Goal: Register for event/course

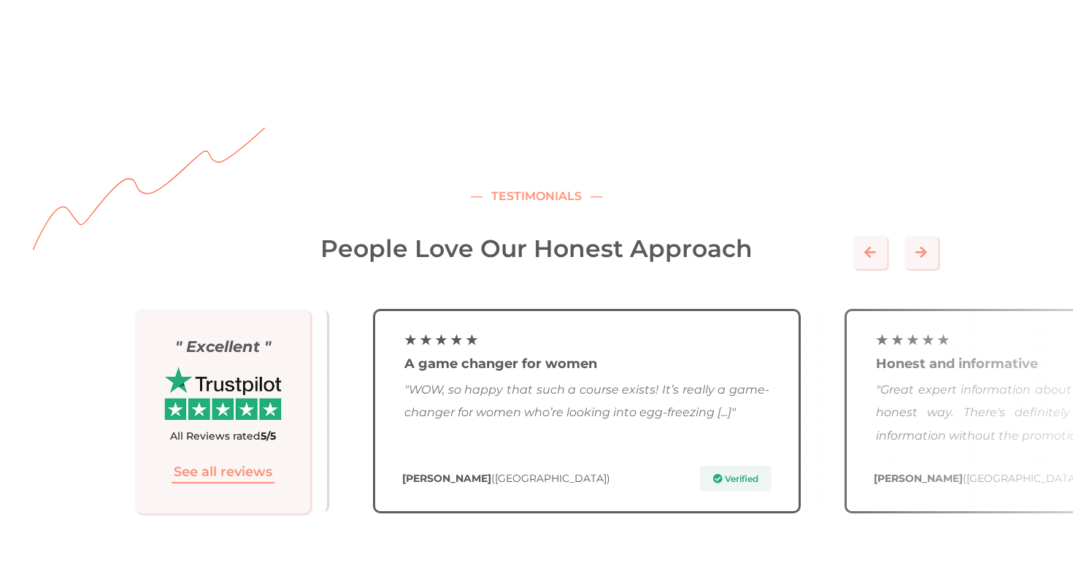
scroll to position [3619, 0]
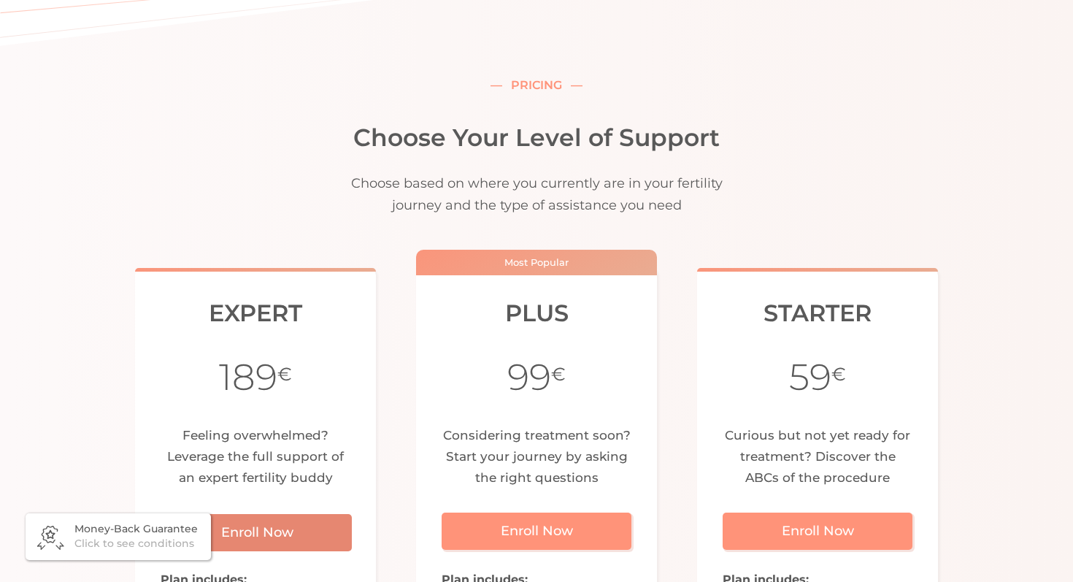
click at [301, 514] on link "Enroll Now" at bounding box center [257, 532] width 190 height 37
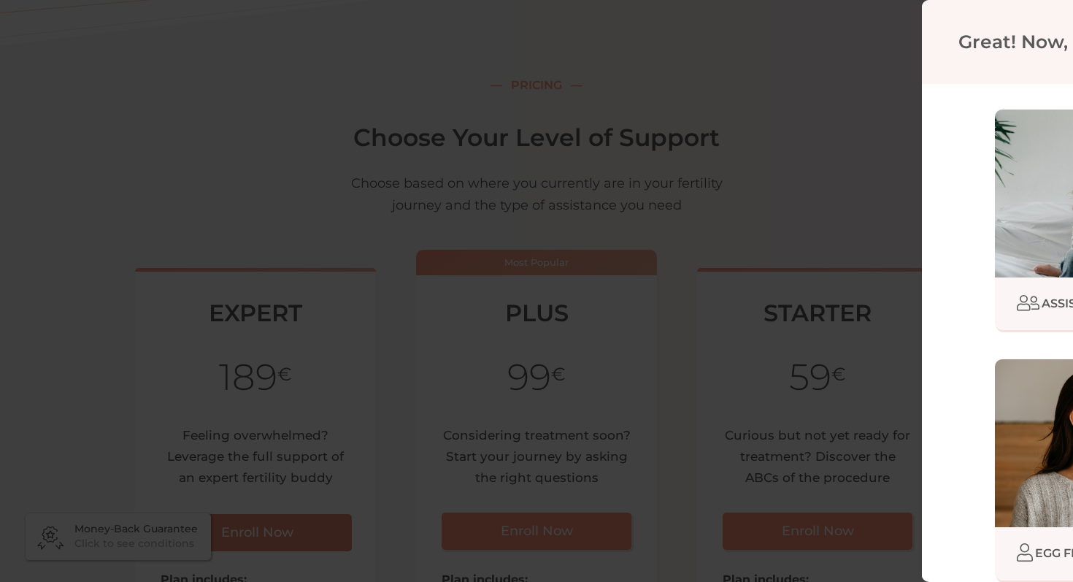
scroll to position [4454, 0]
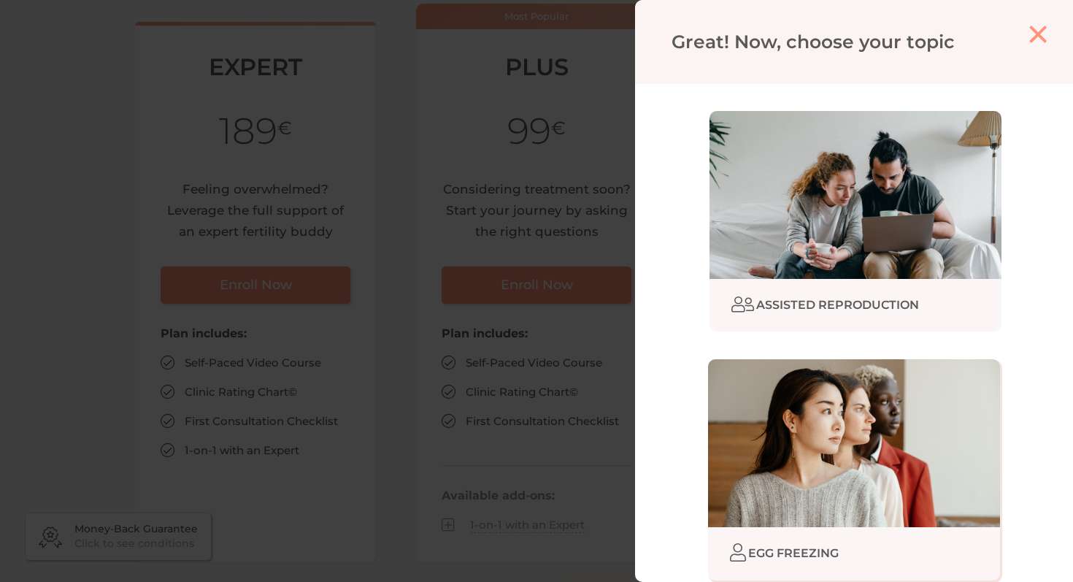
click at [790, 209] on img at bounding box center [855, 195] width 292 height 168
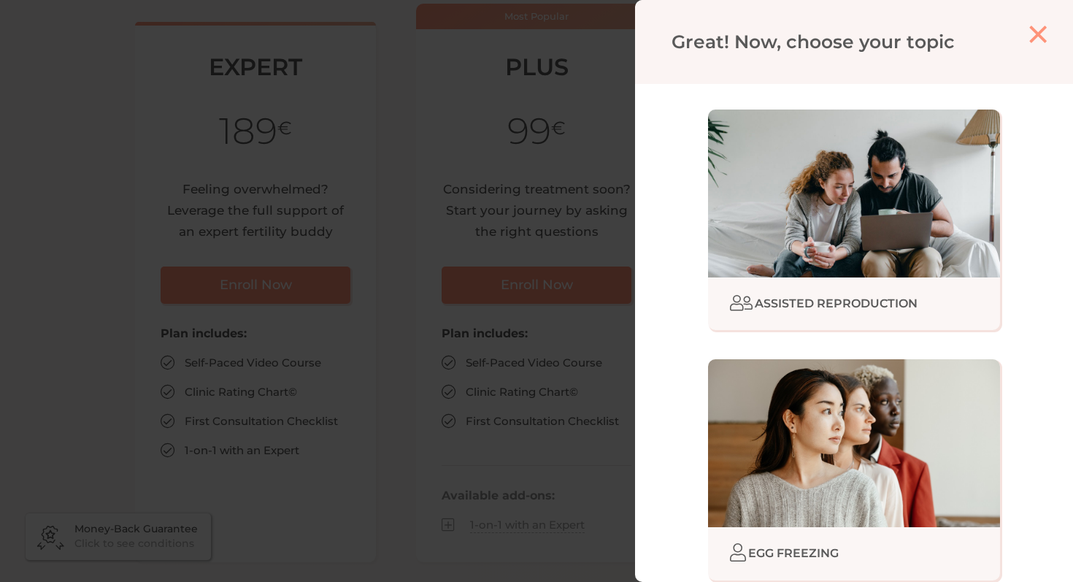
click at [431, 150] on aside at bounding box center [536, 291] width 1073 height 582
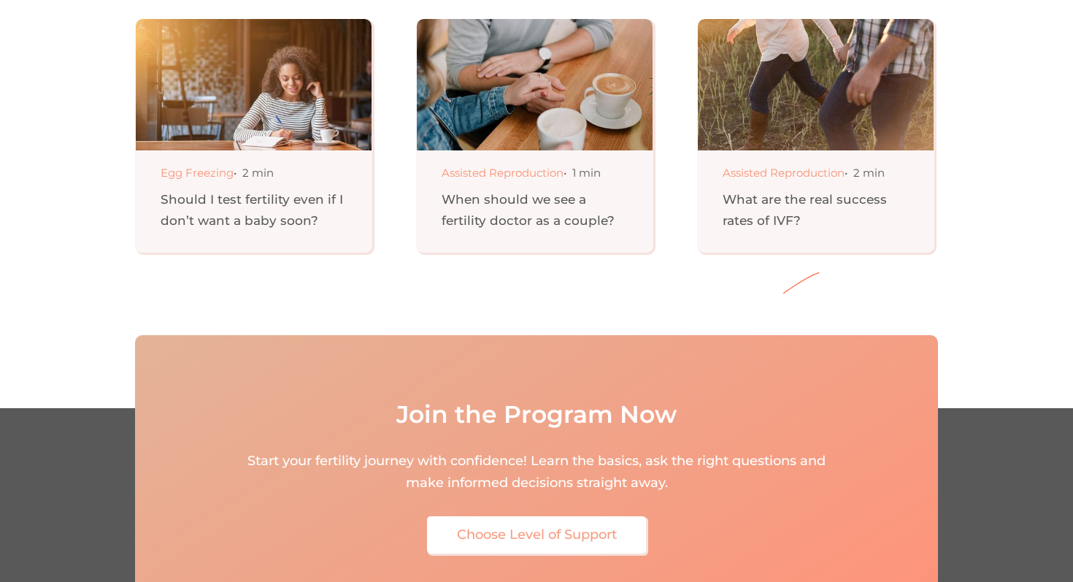
scroll to position [6339, 0]
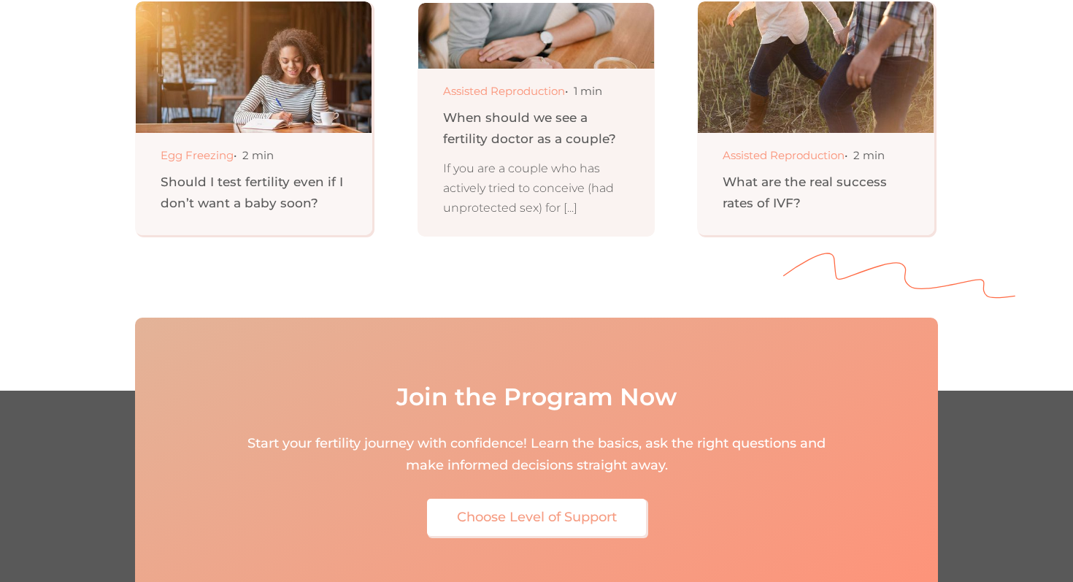
click at [548, 180] on p "If you are a couple who has actively tried to conceive (had unprotected sex) fo…" at bounding box center [538, 188] width 190 height 60
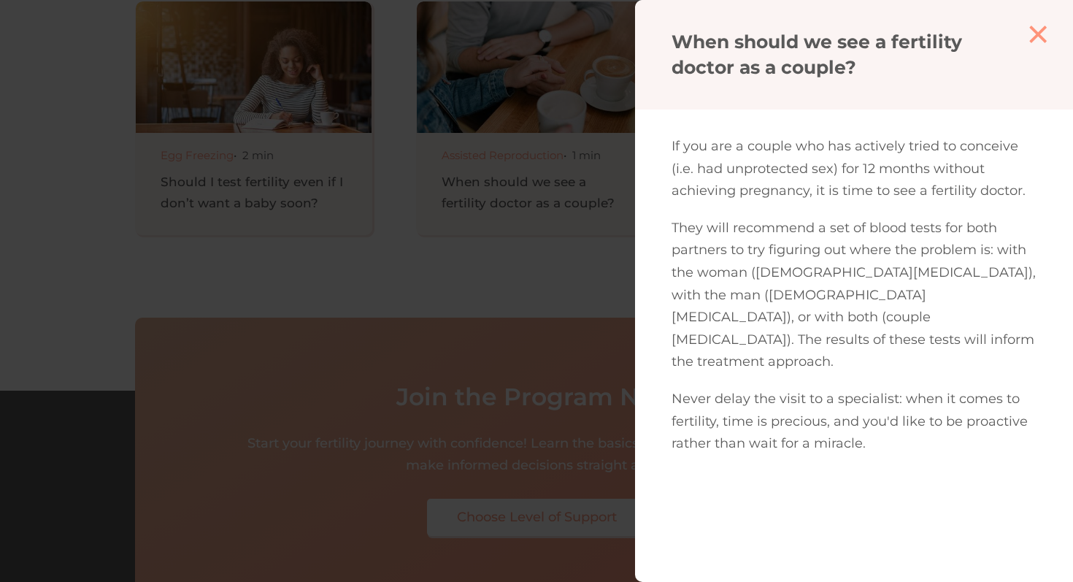
click at [411, 158] on aside at bounding box center [536, 291] width 1073 height 582
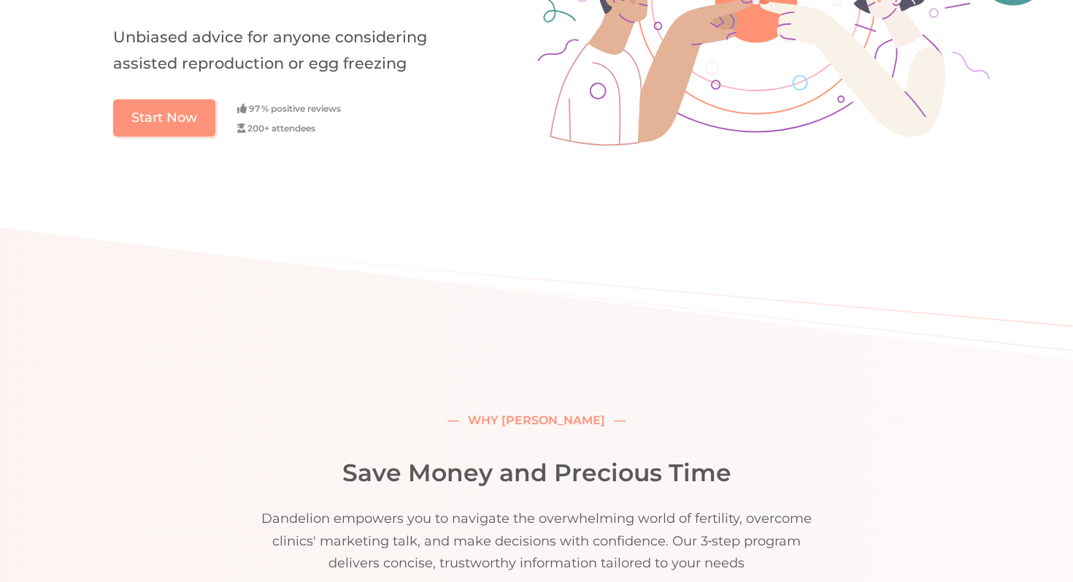
scroll to position [0, 0]
